Goal: Find specific page/section: Find specific page/section

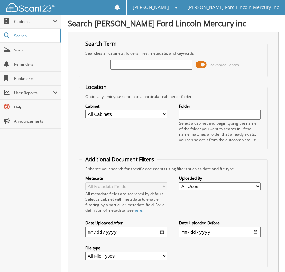
click at [134, 110] on select "All Cabinets ACCOUNTS PAYABLE BODY SHOP RO'S CREDIT CARD RECEIPTS PARTS INVOICE…" at bounding box center [127, 114] width 82 height 8
select select "5613"
click at [86, 110] on select "All Cabinets ACCOUNTS PAYABLE BODY SHOP RO'S CREDIT CARD RECEIPTS PARTS INVOICE…" at bounding box center [127, 114] width 82 height 8
click at [115, 66] on input "text" at bounding box center [151, 65] width 82 height 10
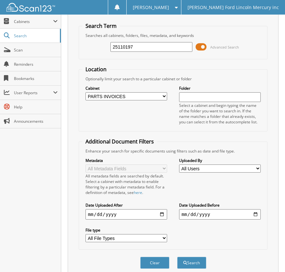
scroll to position [39, 0]
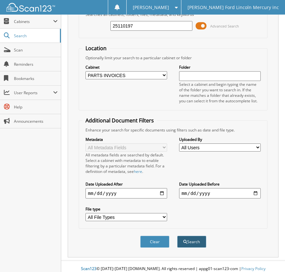
type input "25110197"
click at [193, 240] on button "Search" at bounding box center [191, 242] width 29 height 12
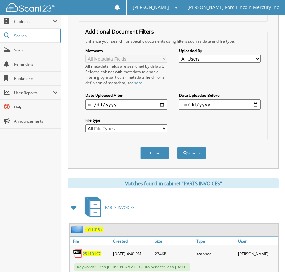
scroll to position [143, 0]
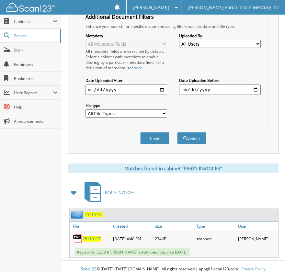
click at [92, 236] on span "25110197" at bounding box center [92, 239] width 18 height 6
click at [25, 51] on span "Scan" at bounding box center [36, 50] width 44 height 6
